Goal: Task Accomplishment & Management: Manage account settings

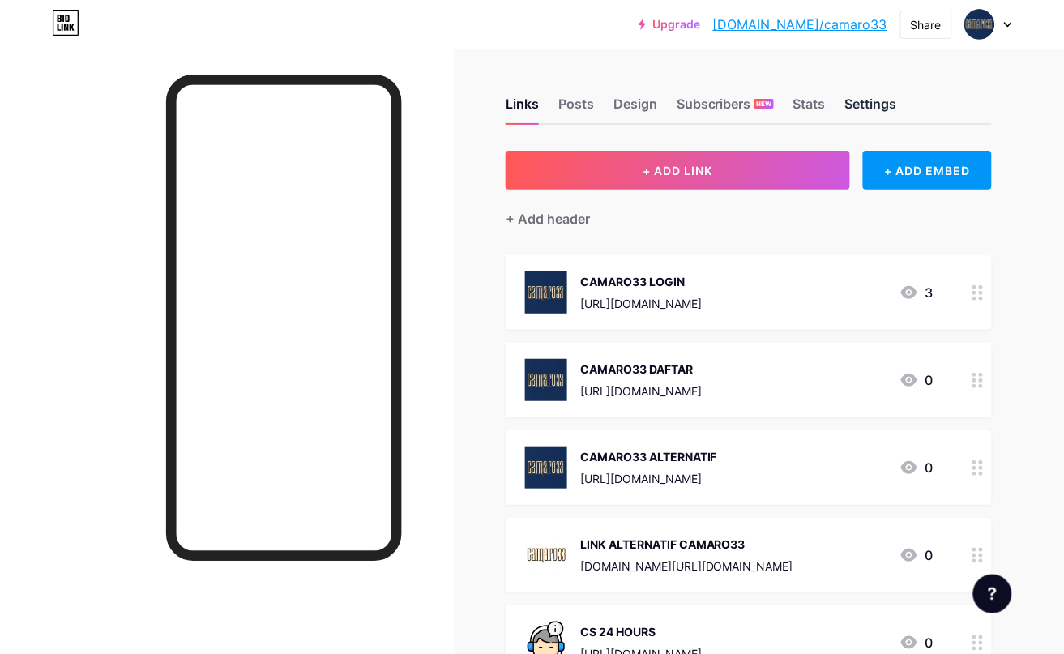
click at [802, 96] on div "Settings" at bounding box center [871, 108] width 52 height 29
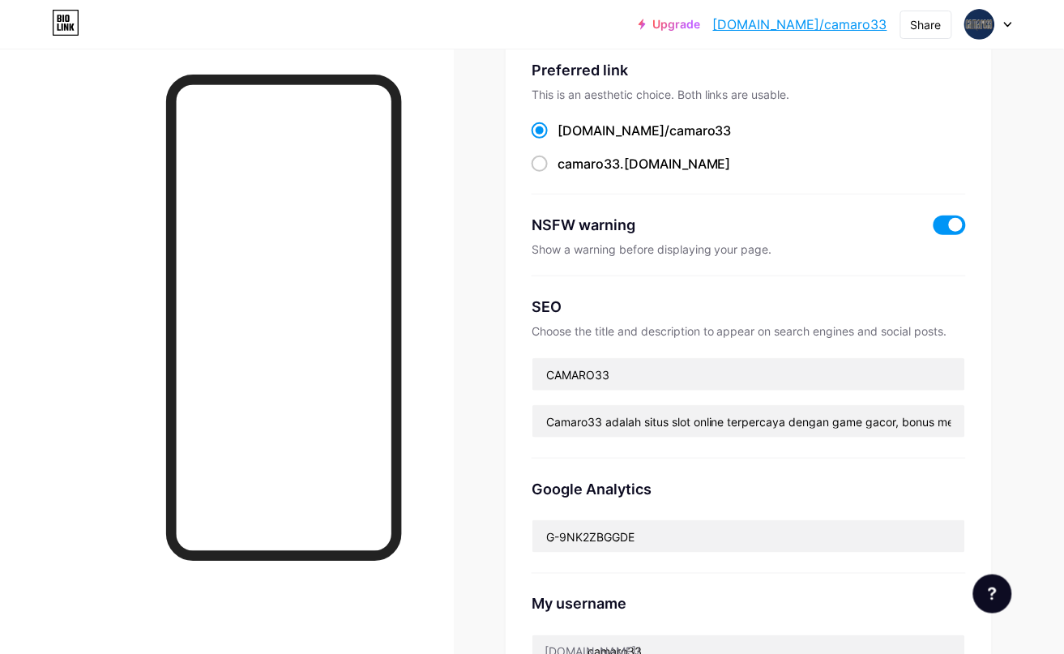
scroll to position [10, 0]
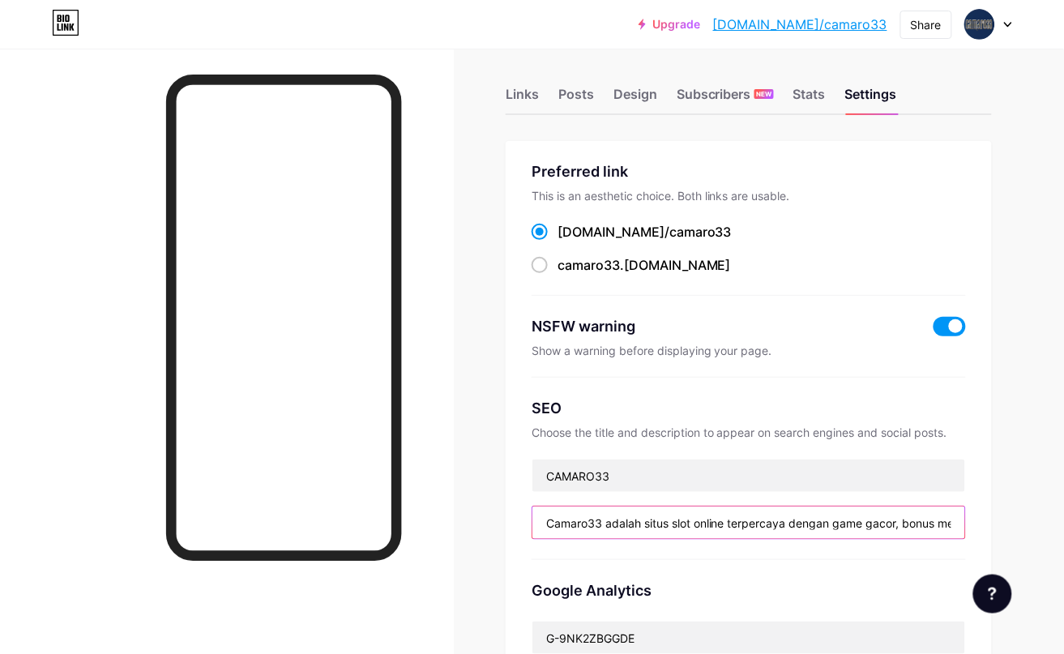
click at [759, 387] on input "Camaro33 adalah situs slot online terpercaya dengan game gacor, bonus menarik, …" at bounding box center [748, 523] width 433 height 32
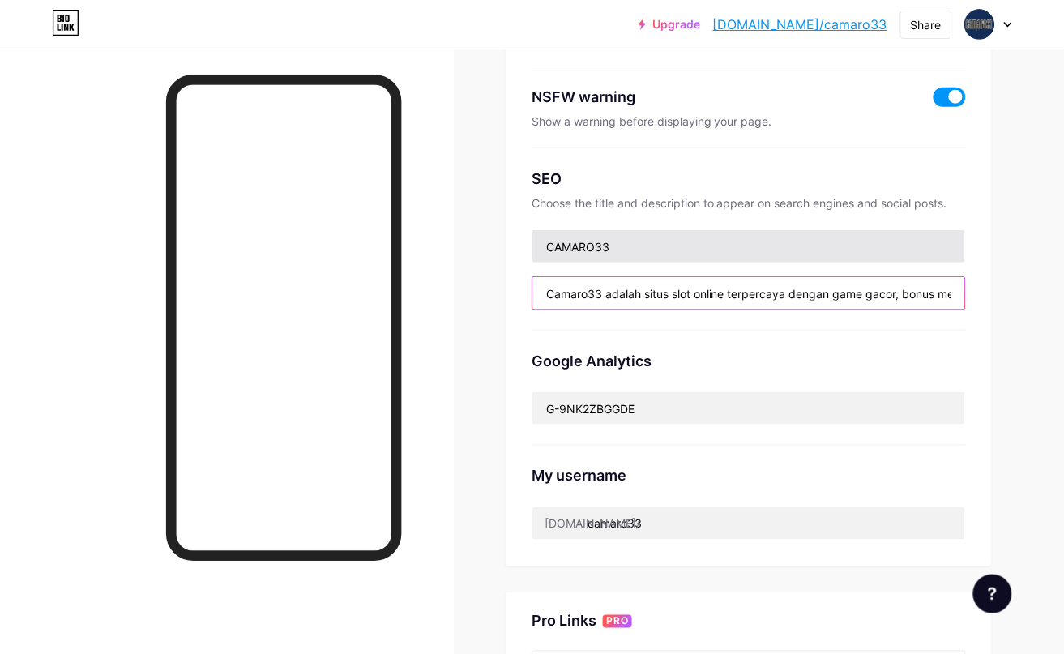
scroll to position [203, 0]
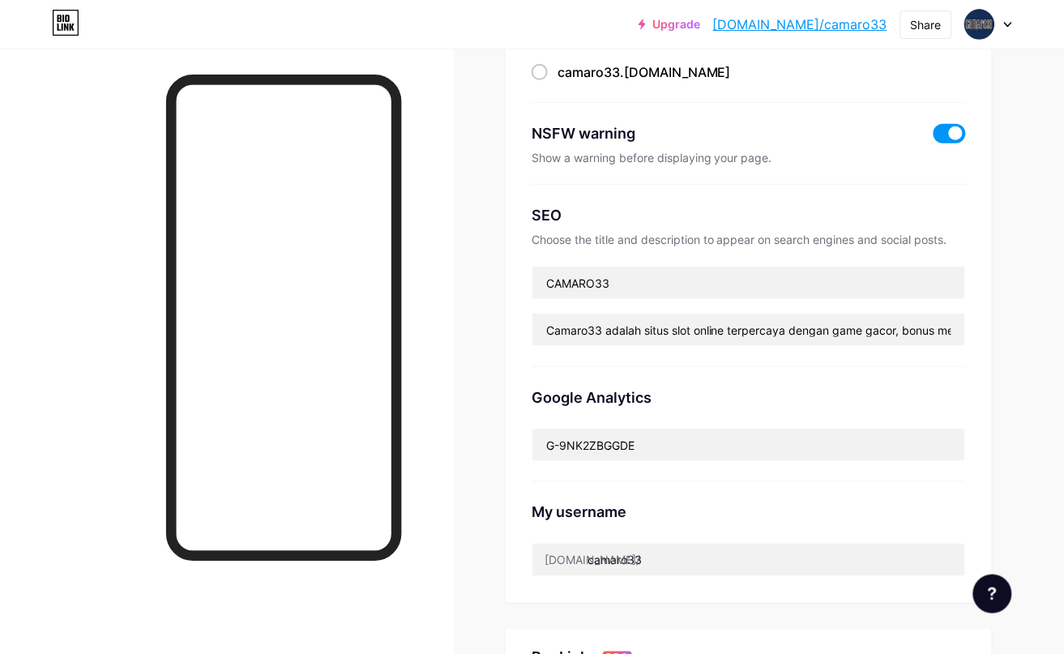
click at [802, 132] on span at bounding box center [950, 133] width 32 height 19
click at [802, 138] on input "checkbox" at bounding box center [934, 138] width 0 height 0
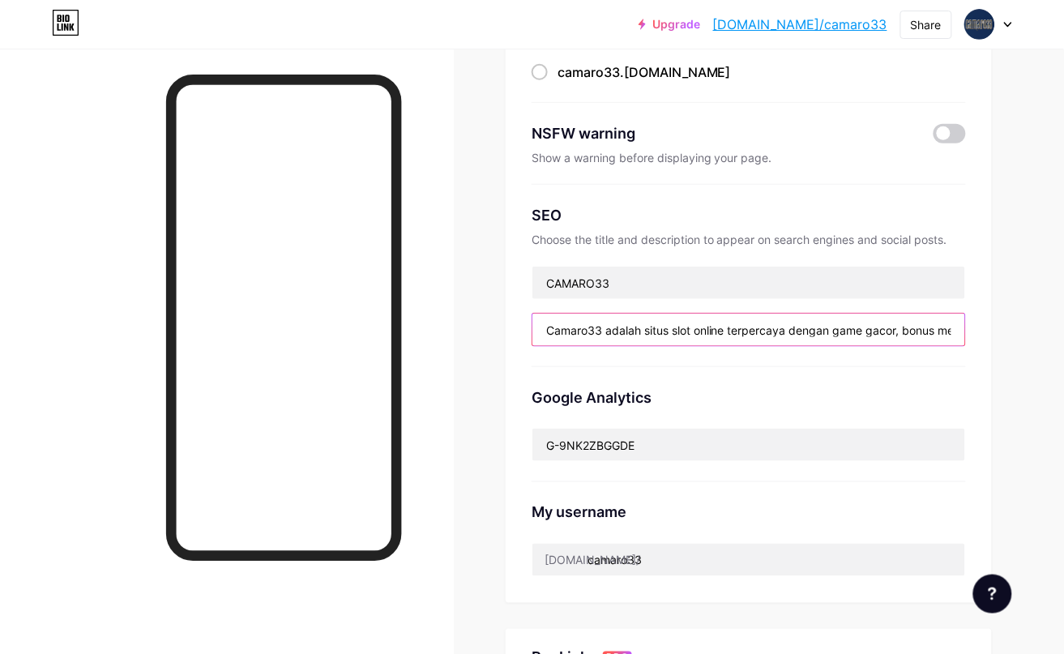
click at [802, 331] on input "Camaro33 adalah situs slot online terpercaya dengan game gacor, bonus menarik, …" at bounding box center [748, 330] width 433 height 32
click at [698, 330] on input "Camaro33 adalah situs slot online terpercaya dengan game gacor, bonus menarik, …" at bounding box center [748, 330] width 433 height 32
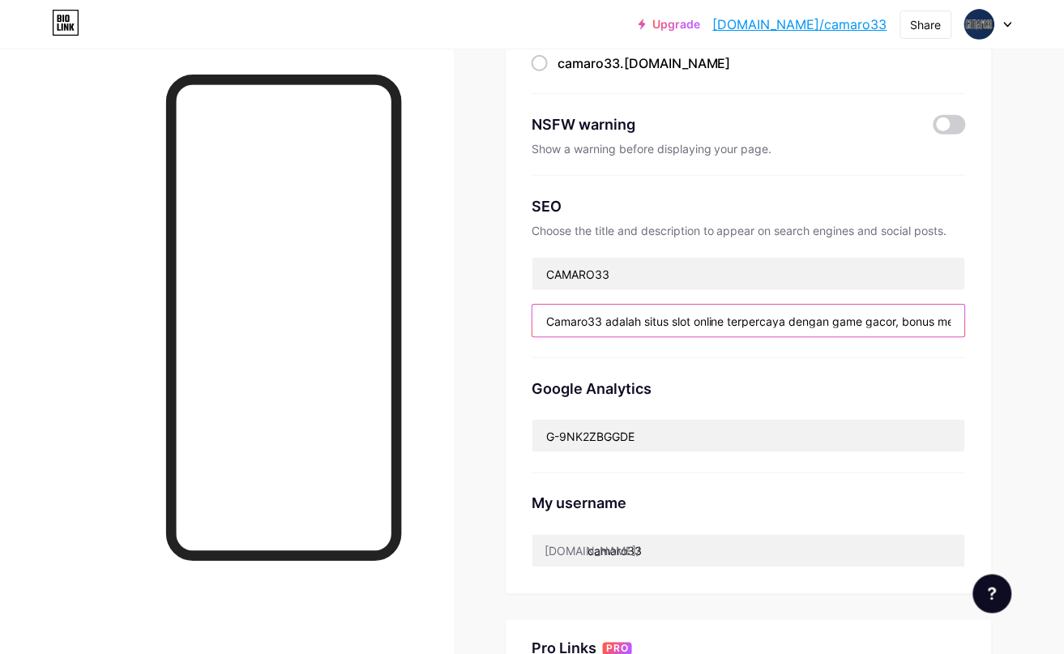
scroll to position [212, 0]
